Goal: Transaction & Acquisition: Purchase product/service

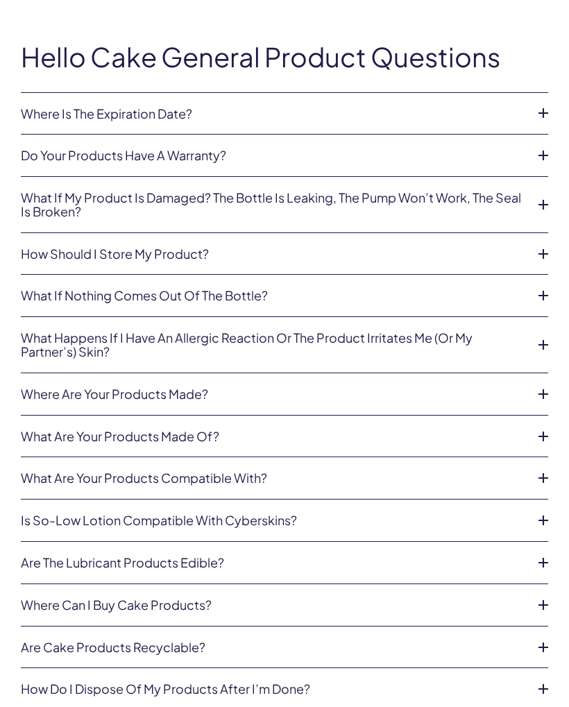
scroll to position [1239, 0]
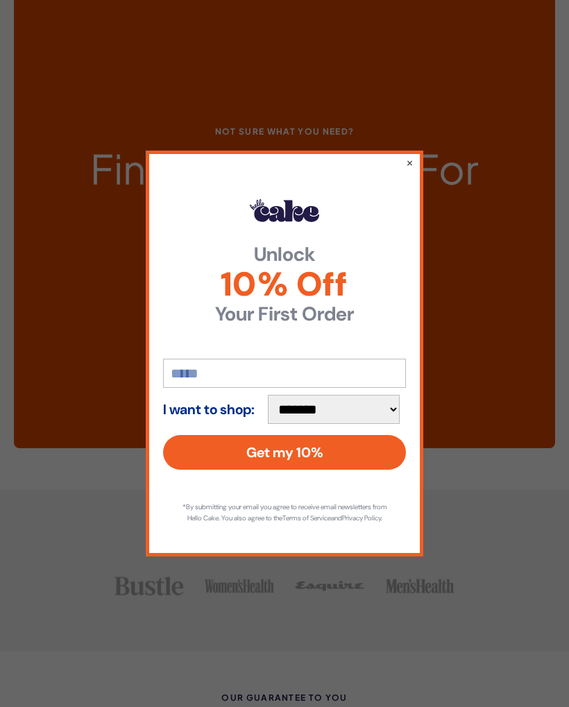
scroll to position [3195, 0]
click at [413, 169] on button "×" at bounding box center [410, 162] width 8 height 14
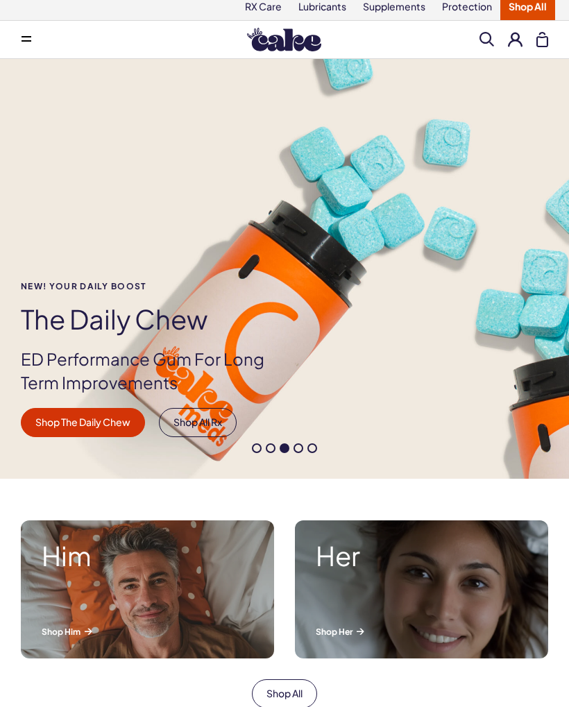
scroll to position [0, 0]
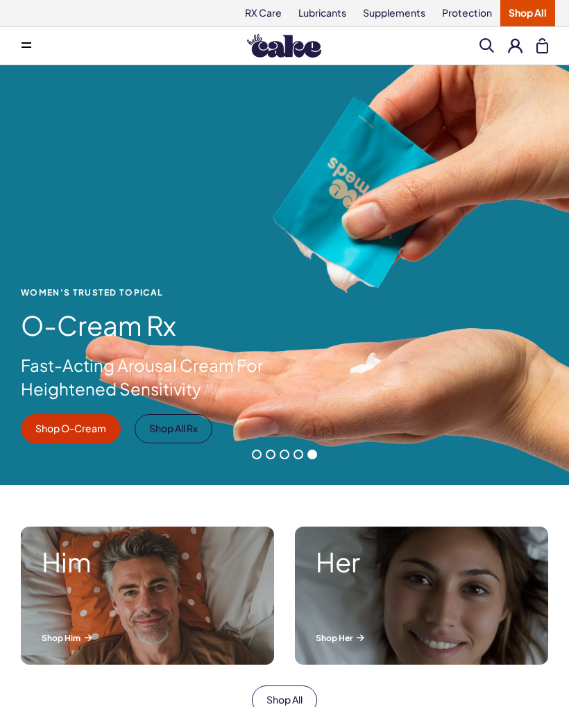
click at [547, 49] on button at bounding box center [542, 45] width 12 height 15
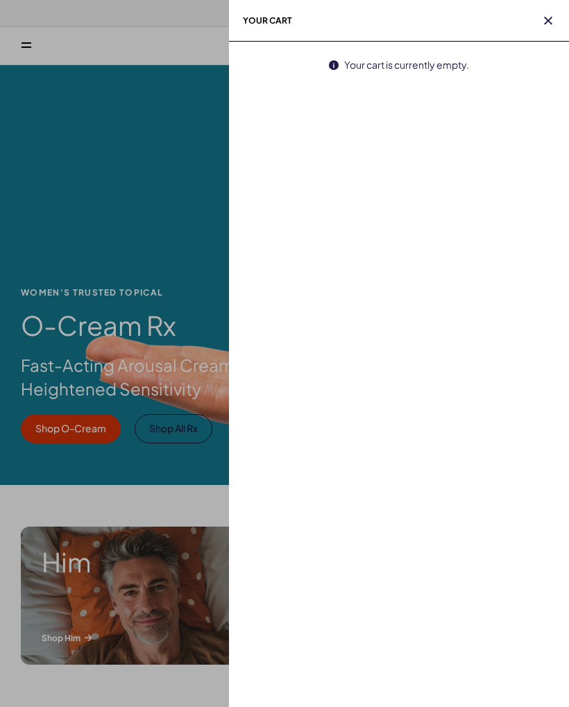
click at [541, 26] on span "button" at bounding box center [548, 21] width 14 height 14
click at [546, 31] on h2 "Your cart" at bounding box center [399, 21] width 340 height 42
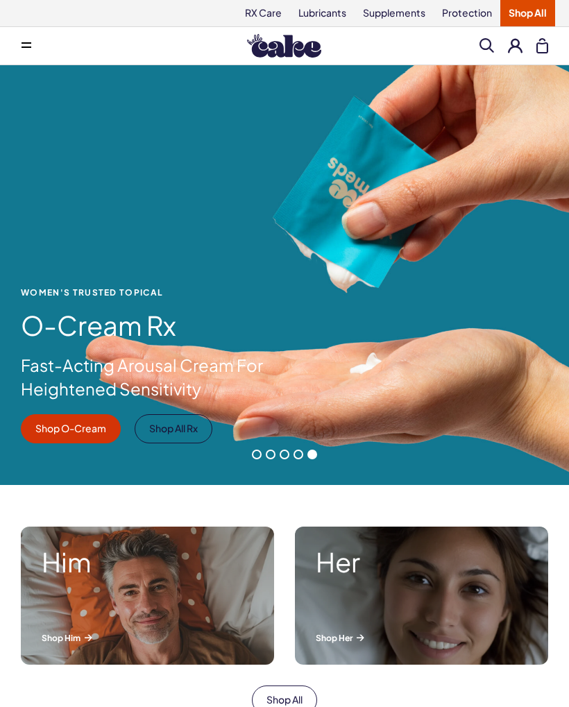
click at [514, 47] on button at bounding box center [515, 45] width 15 height 15
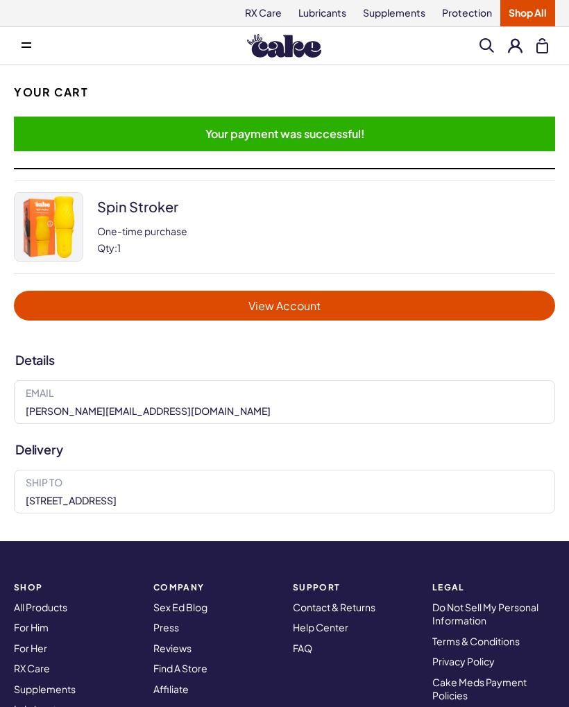
scroll to position [15, 0]
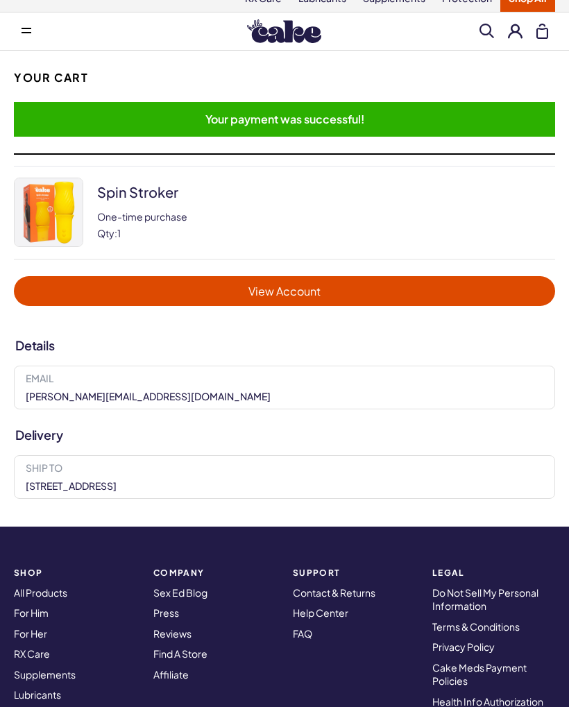
click at [405, 122] on span "Your payment was successful!" at bounding box center [284, 119] width 541 height 35
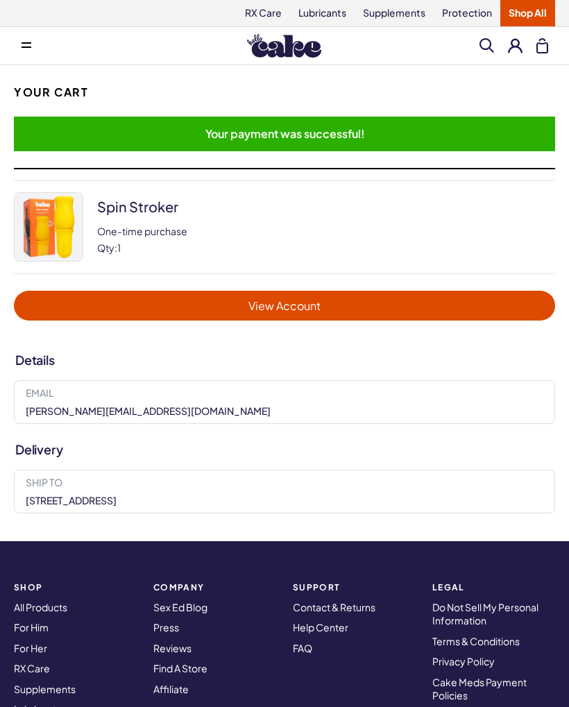
click at [364, 309] on span "View Account" at bounding box center [285, 306] width 514 height 16
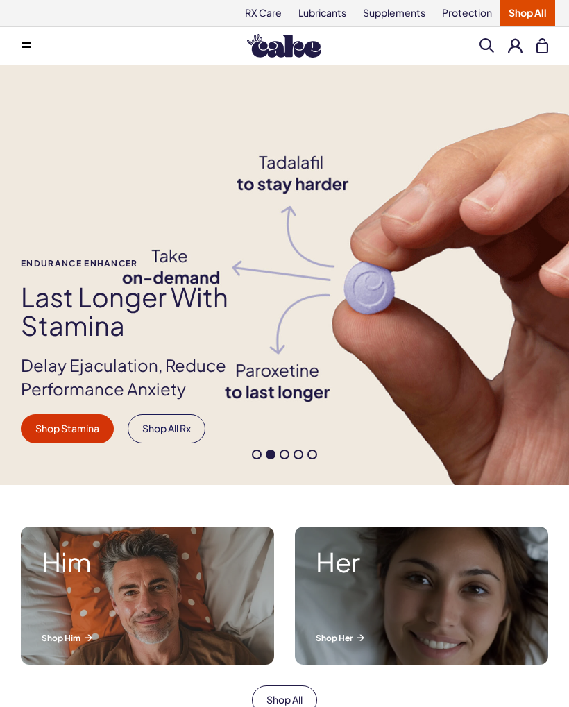
click at [493, 48] on span at bounding box center [487, 45] width 15 height 15
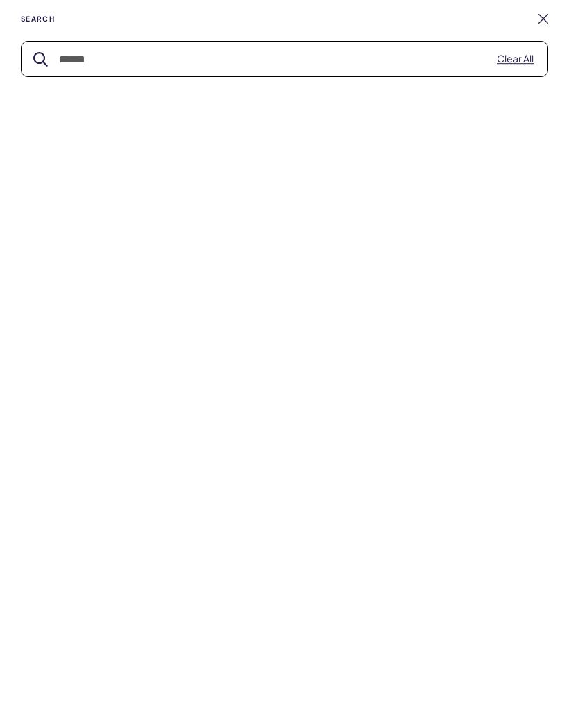
click at [558, 22] on div "Search Clear All" at bounding box center [284, 45] width 569 height 63
click at [548, 19] on link at bounding box center [544, 19] width 10 height 10
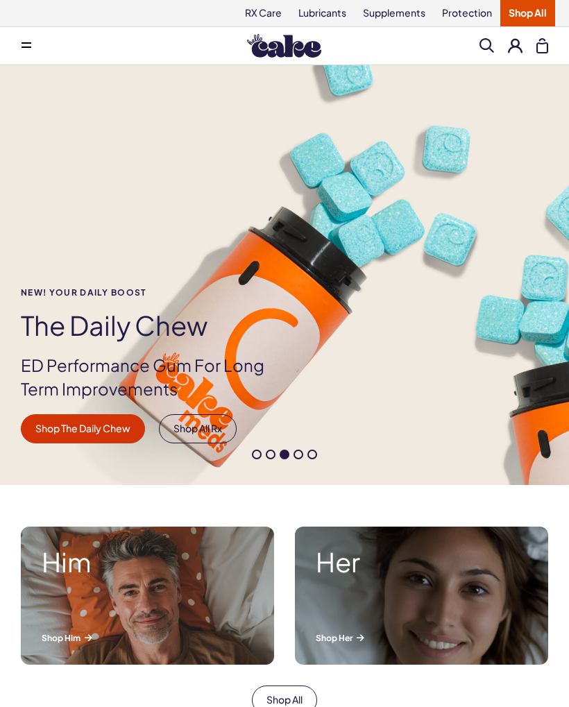
click at [30, 46] on icon at bounding box center [27, 46] width 10 height 1
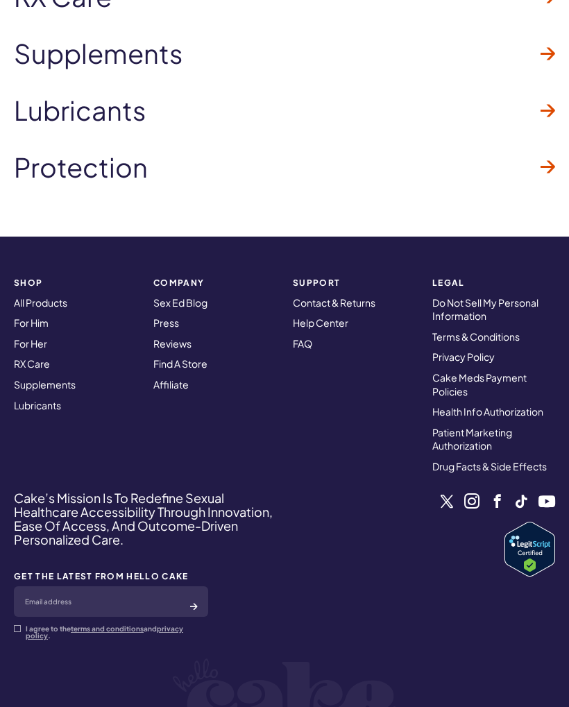
scroll to position [4174, 0]
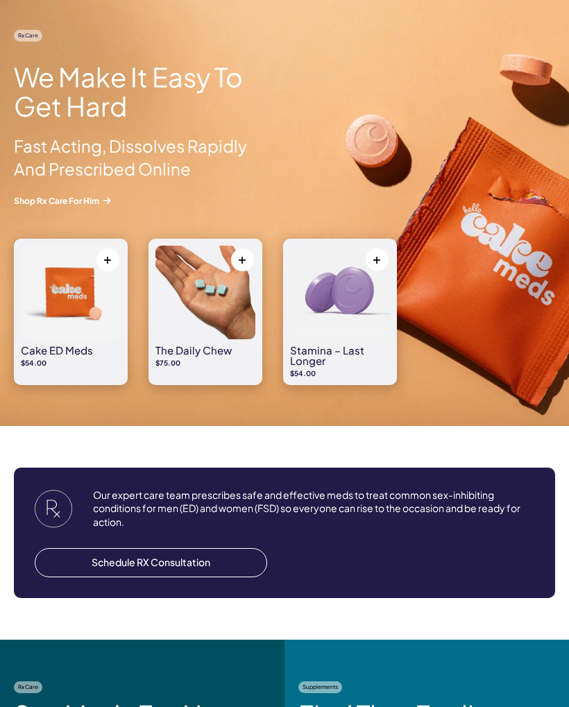
scroll to position [1117, 0]
